Goal: Transaction & Acquisition: Download file/media

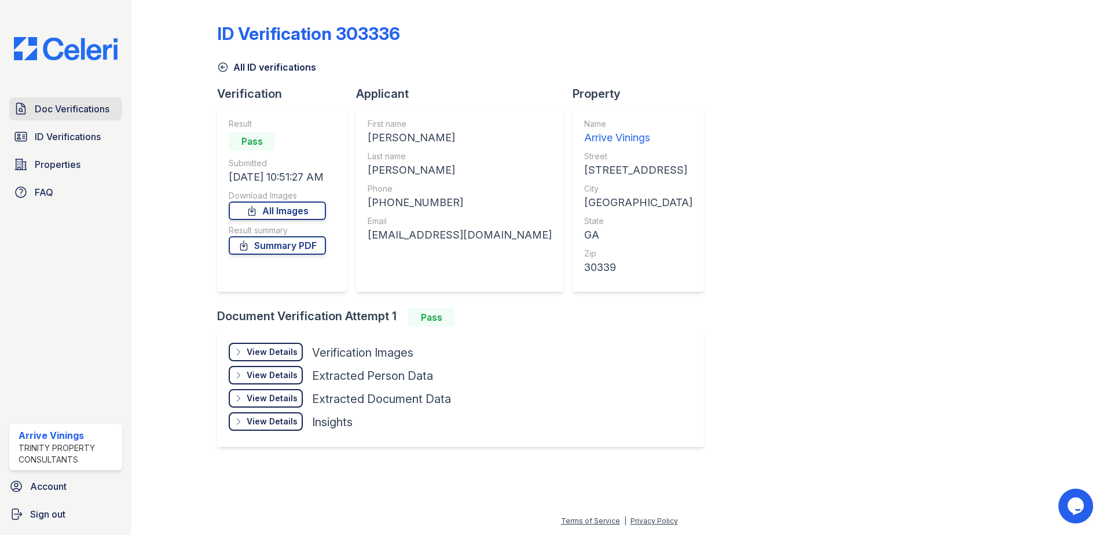
click at [58, 111] on span "Doc Verifications" at bounding box center [72, 109] width 75 height 14
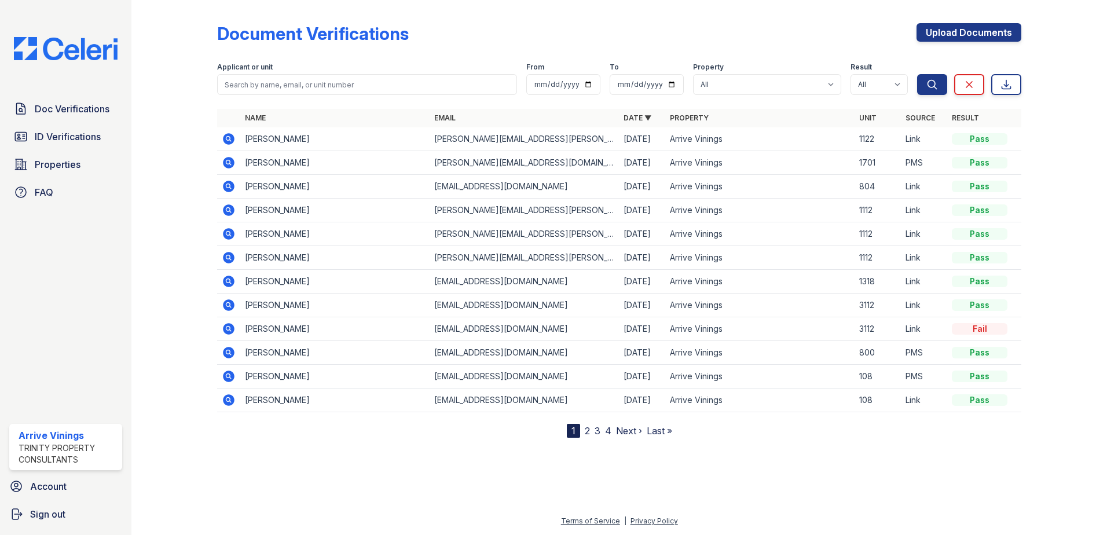
click at [226, 139] on icon at bounding box center [229, 139] width 12 height 12
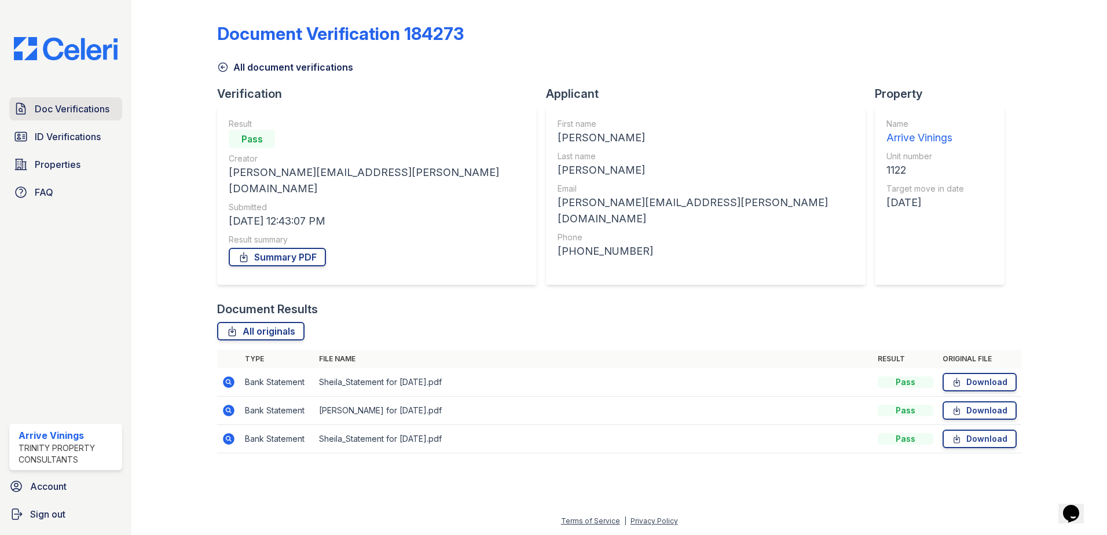
click at [65, 114] on span "Doc Verifications" at bounding box center [72, 109] width 75 height 14
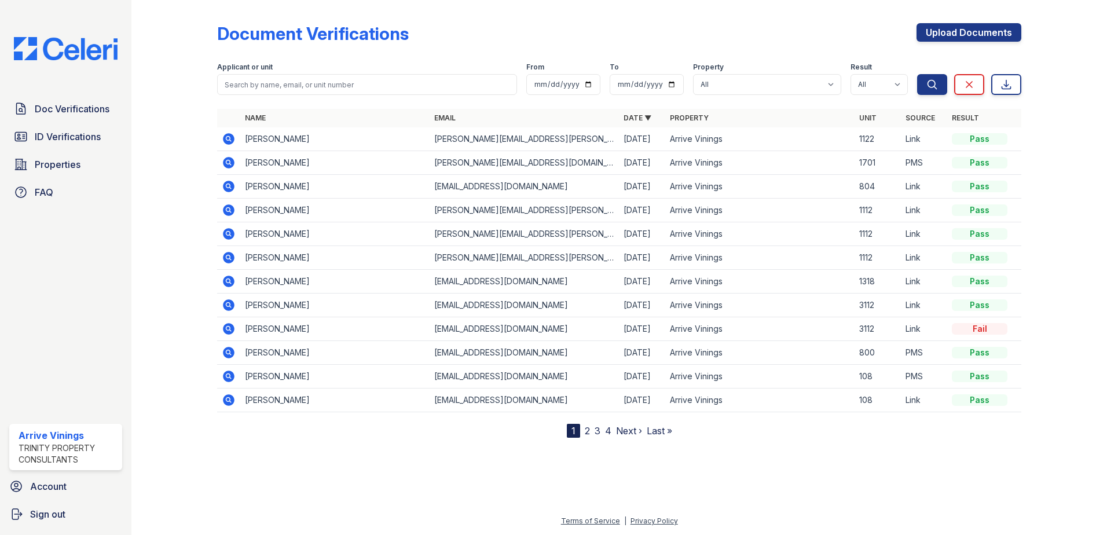
click at [227, 141] on icon at bounding box center [229, 139] width 12 height 12
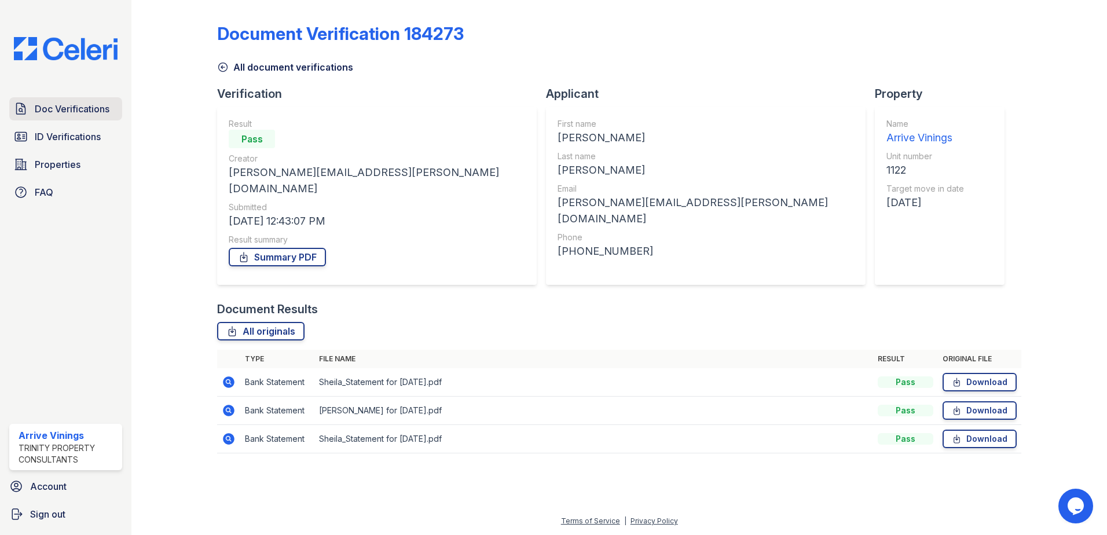
click at [56, 105] on span "Doc Verifications" at bounding box center [72, 109] width 75 height 14
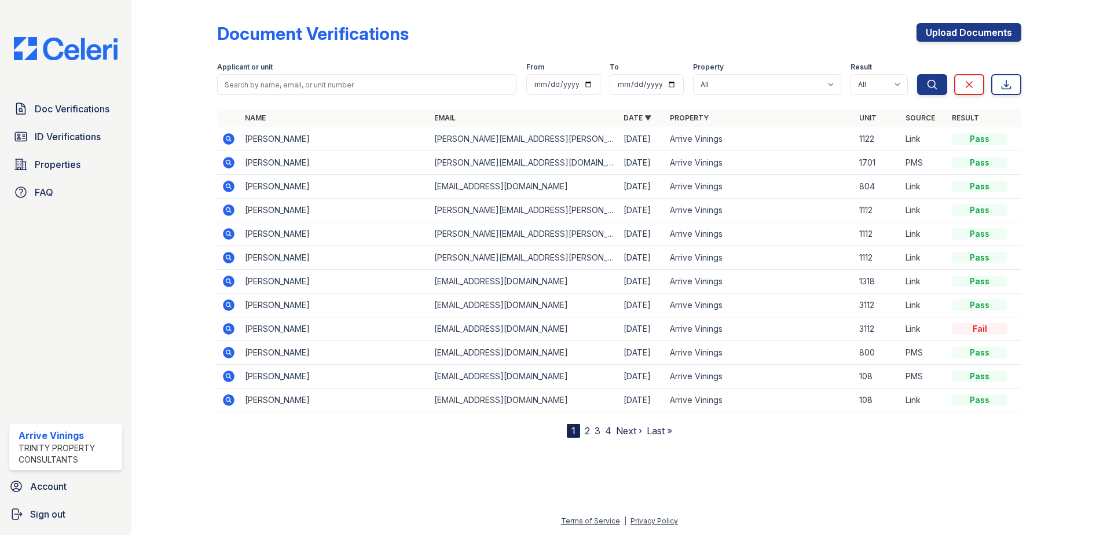
click at [230, 207] on icon at bounding box center [229, 210] width 12 height 12
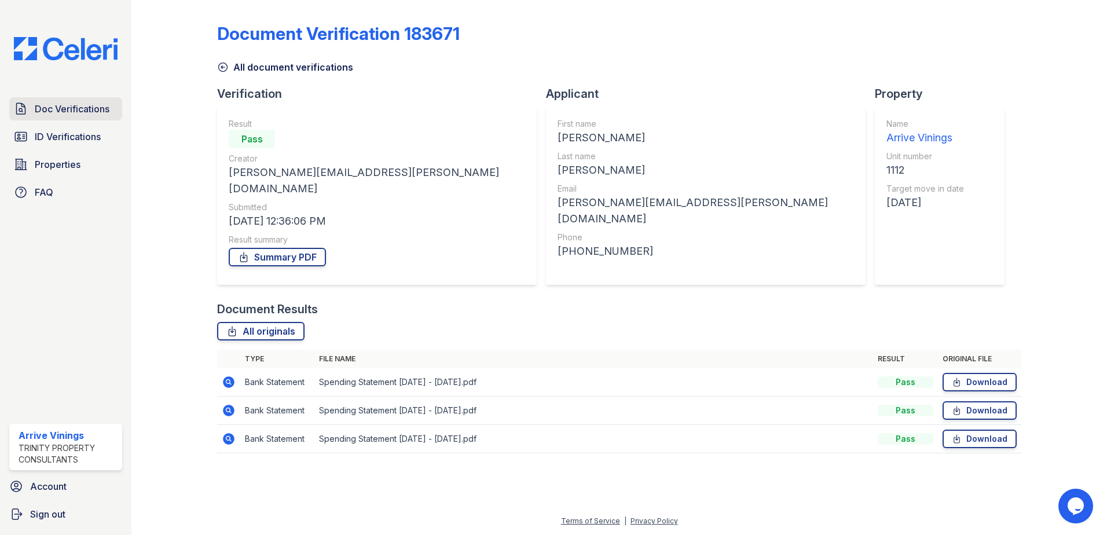
click at [77, 110] on span "Doc Verifications" at bounding box center [72, 109] width 75 height 14
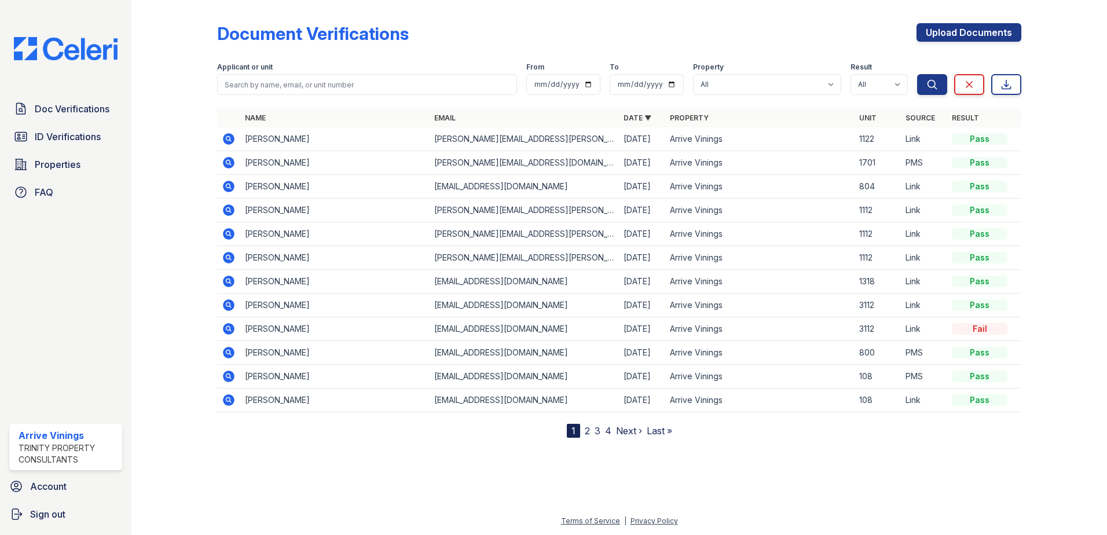
click at [229, 138] on icon at bounding box center [227, 138] width 3 height 3
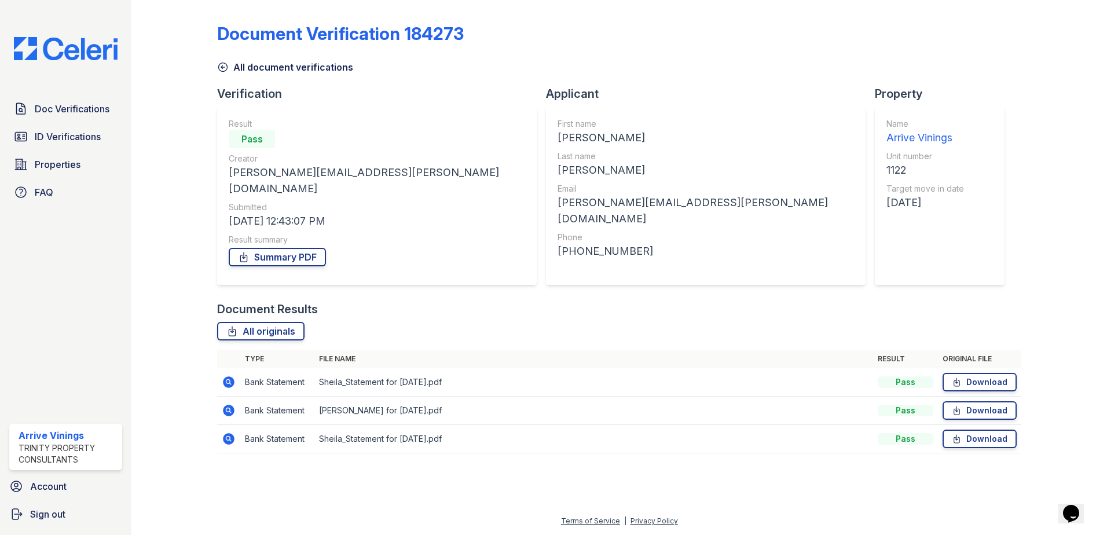
click at [421, 368] on td "Sheila_Statement for [DATE].pdf" at bounding box center [593, 382] width 559 height 28
click at [244, 368] on td "Bank Statement" at bounding box center [277, 382] width 74 height 28
click at [229, 376] on icon at bounding box center [229, 382] width 12 height 12
click at [988, 373] on link "Download" at bounding box center [979, 382] width 74 height 19
click at [987, 401] on link "Download" at bounding box center [979, 410] width 74 height 19
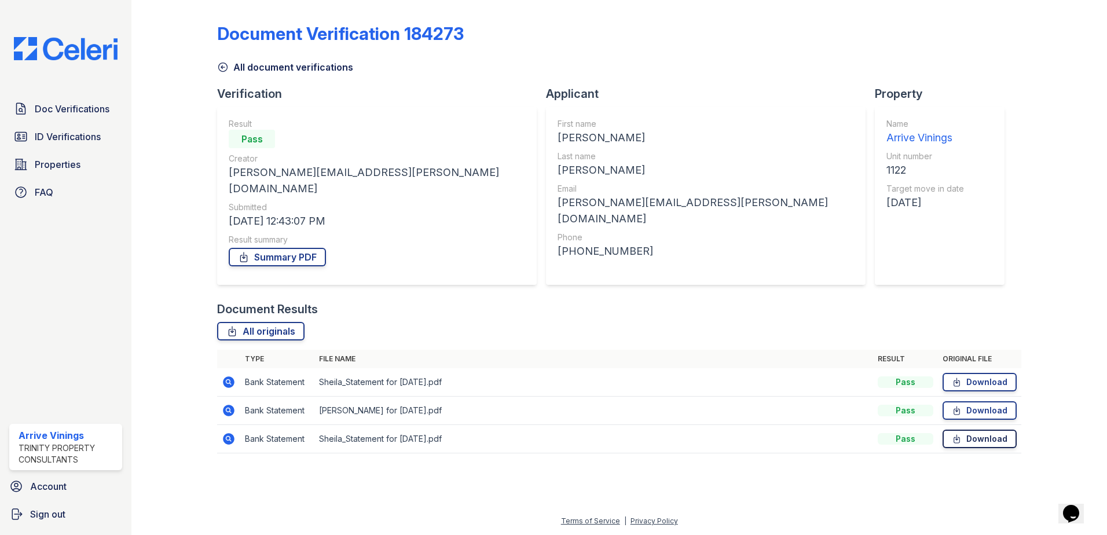
click at [984, 430] on link "Download" at bounding box center [979, 439] width 74 height 19
drag, startPoint x: 302, startPoint y: 242, endPoint x: 297, endPoint y: 237, distance: 7.0
click at [302, 248] on link "Summary PDF" at bounding box center [277, 257] width 97 height 19
